Goal: Register for event/course

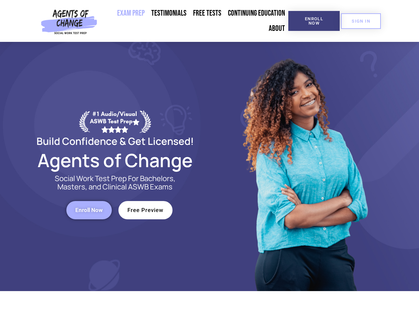
click at [210, 159] on div at bounding box center [304, 166] width 189 height 249
click at [314, 21] on span "Enroll Now" at bounding box center [314, 21] width 30 height 9
click at [361, 21] on span "SIGN IN" at bounding box center [361, 21] width 19 height 4
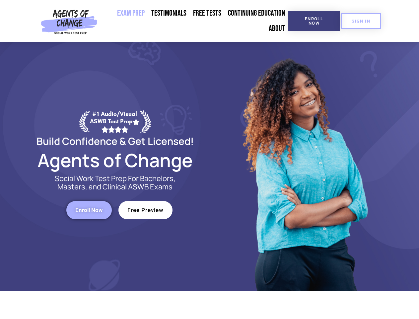
click at [89, 210] on span "Enroll Now" at bounding box center [89, 210] width 28 height 6
click at [145, 210] on span "Free Preview" at bounding box center [145, 210] width 36 height 6
